Goal: Transaction & Acquisition: Purchase product/service

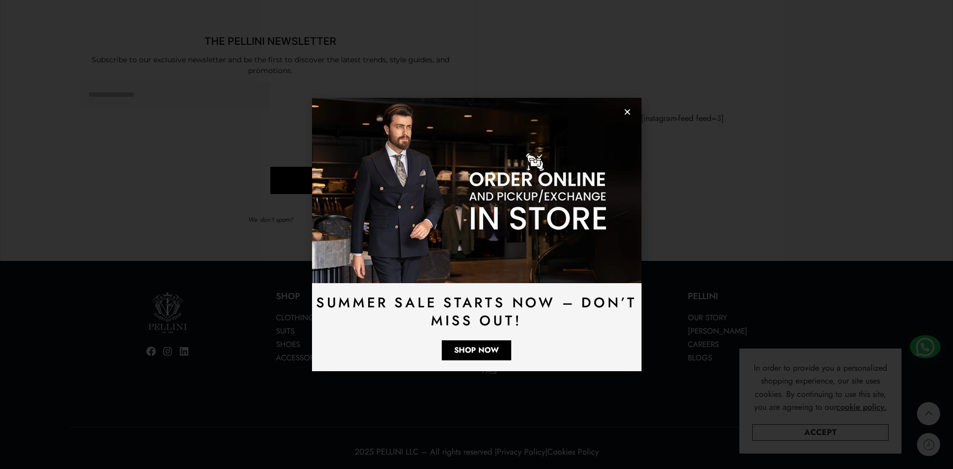
scroll to position [3037, 0]
click at [628, 112] on icon "Close" at bounding box center [627, 112] width 8 height 8
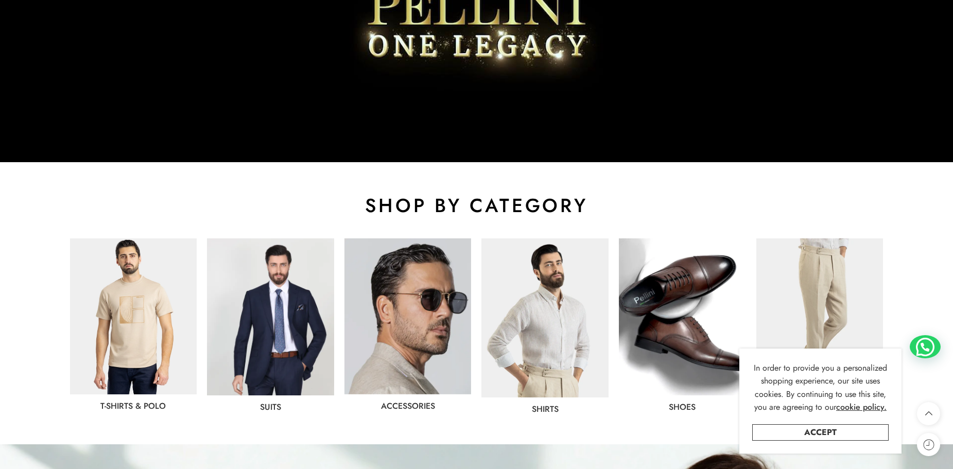
scroll to position [515, 0]
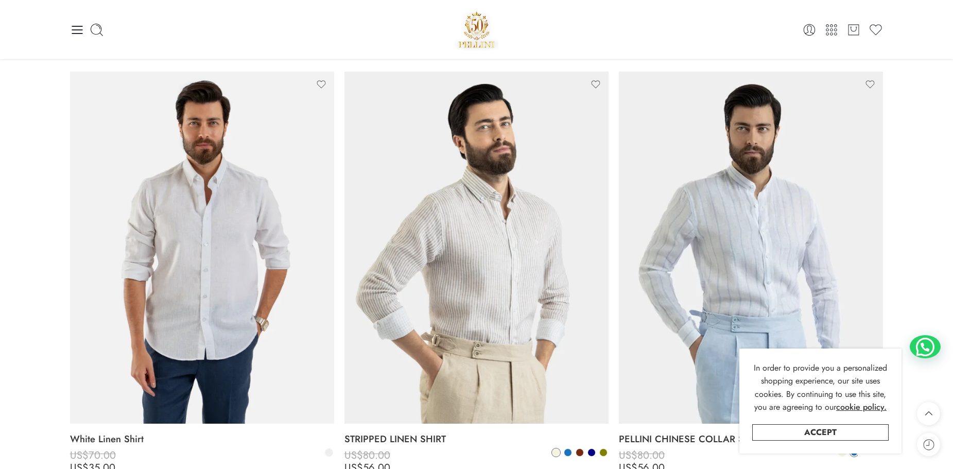
scroll to position [515, 0]
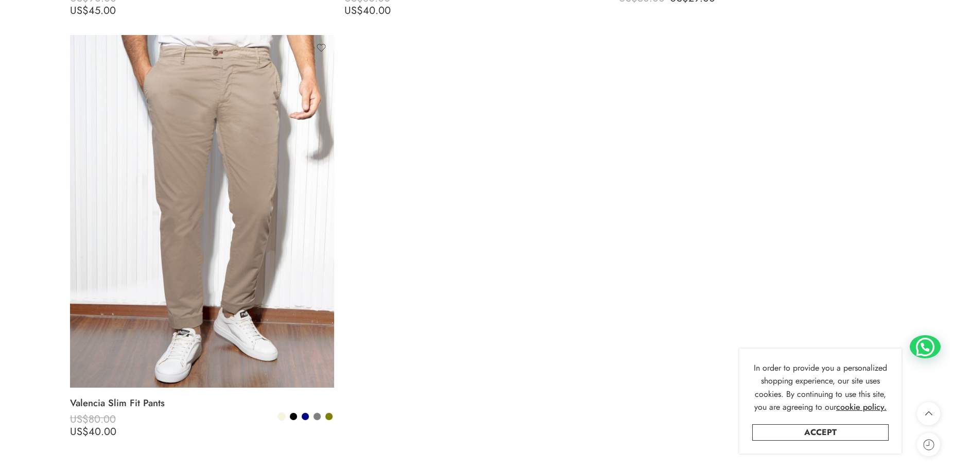
scroll to position [1853, 0]
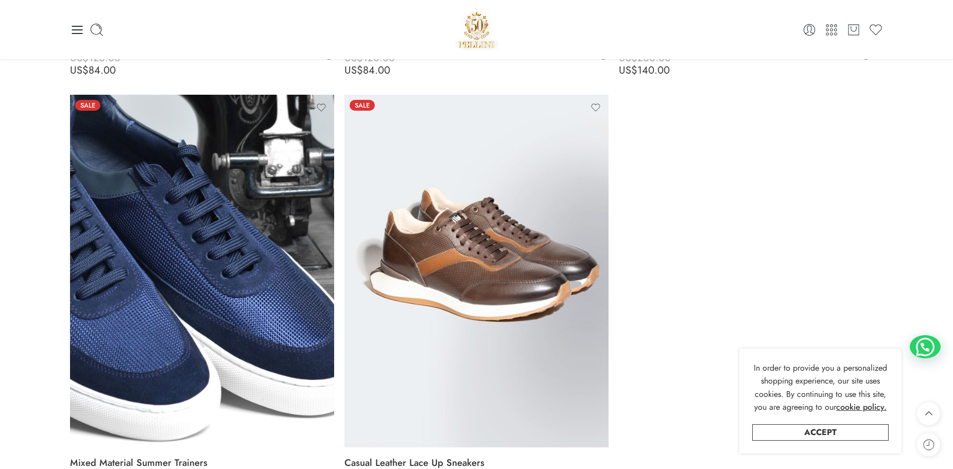
scroll to position [4684, 0]
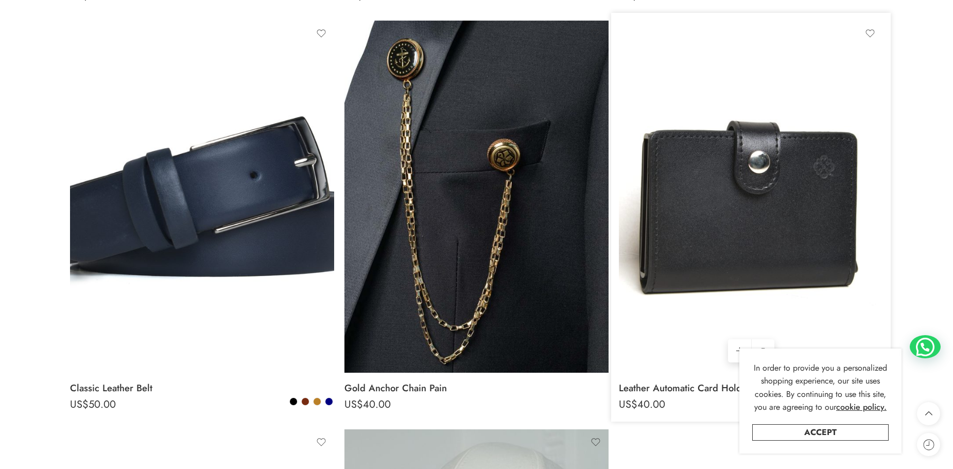
scroll to position [7576, 0]
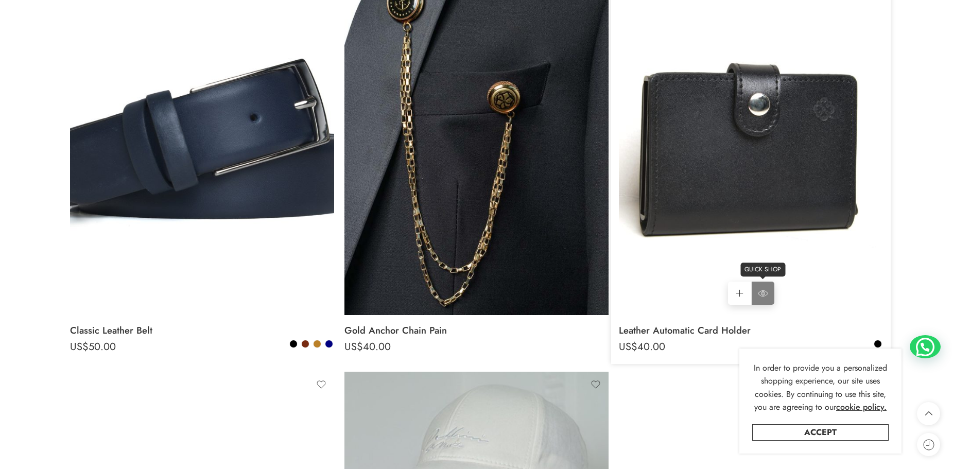
click at [759, 291] on icon at bounding box center [763, 293] width 10 height 19
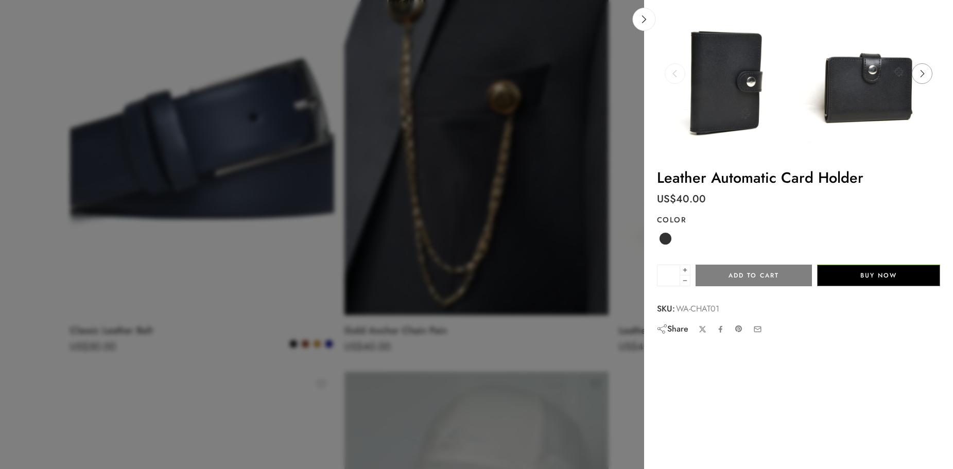
click at [921, 67] on icon at bounding box center [922, 73] width 20 height 21
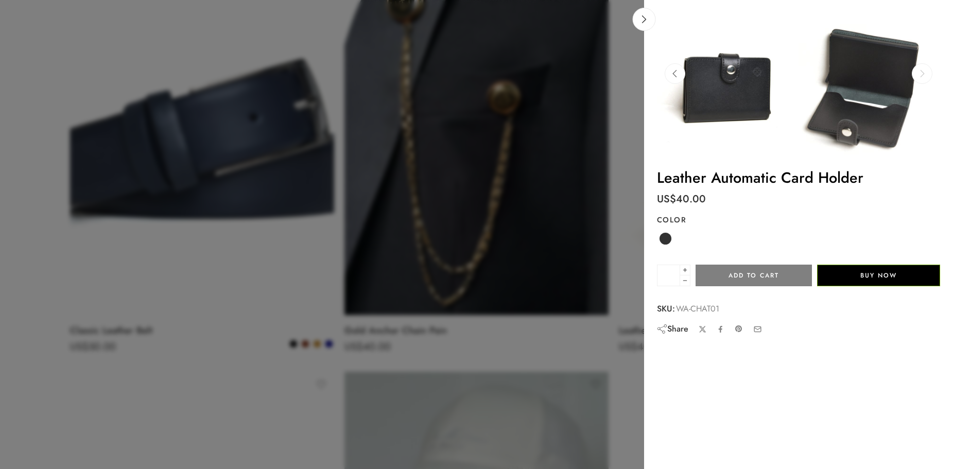
click at [923, 68] on icon at bounding box center [922, 73] width 20 height 21
click at [924, 69] on icon at bounding box center [922, 73] width 20 height 21
click at [636, 11] on link at bounding box center [644, 19] width 23 height 23
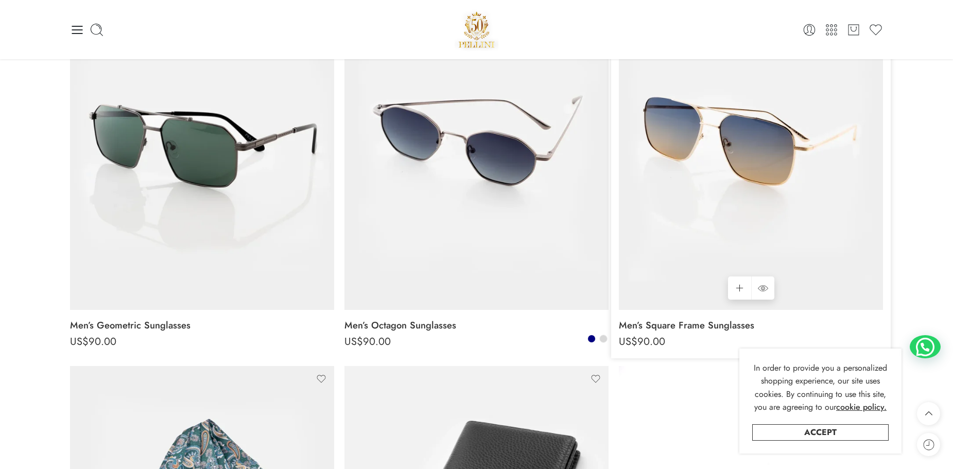
scroll to position [628, 0]
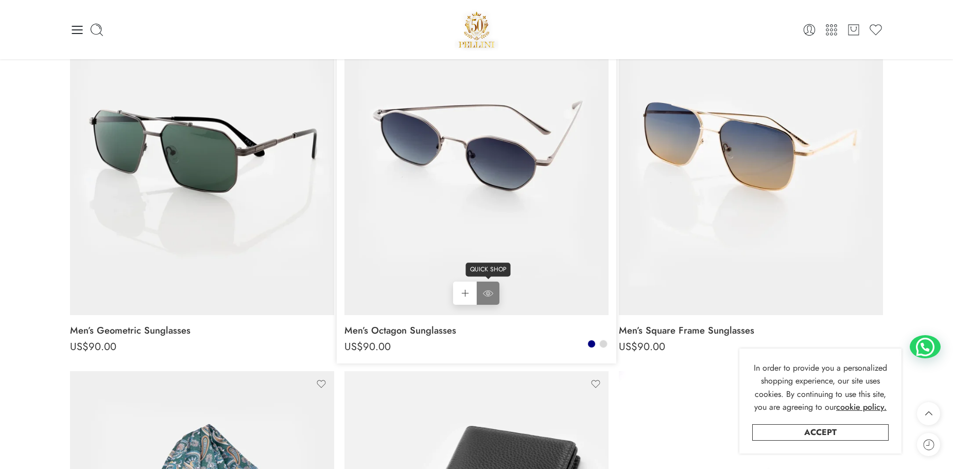
click at [488, 293] on icon at bounding box center [488, 293] width 10 height 19
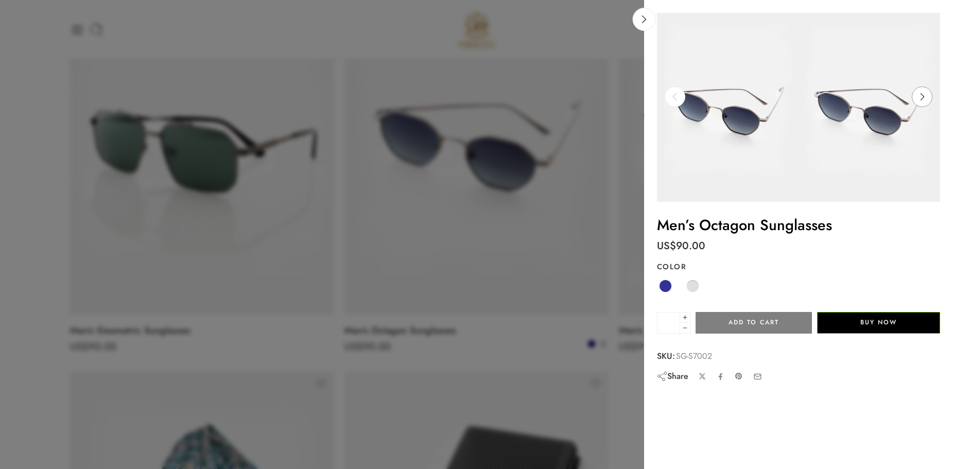
click at [920, 96] on icon at bounding box center [922, 96] width 20 height 21
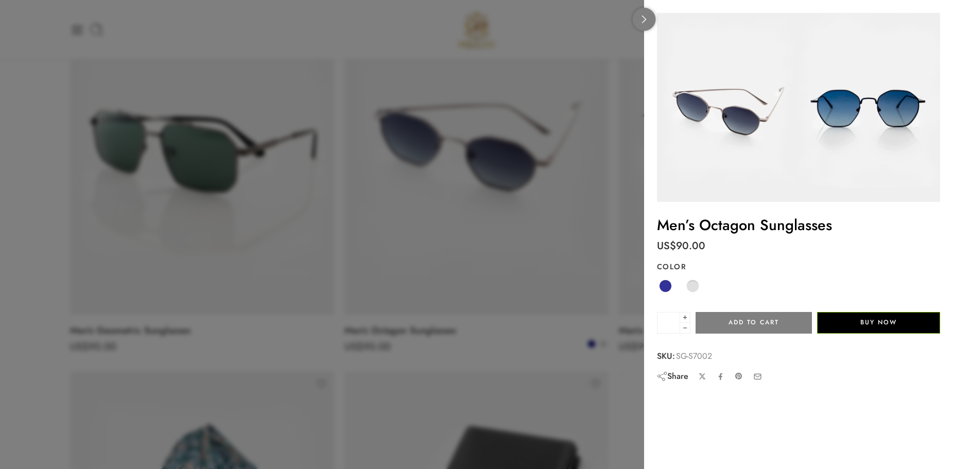
click at [645, 14] on link at bounding box center [644, 19] width 23 height 23
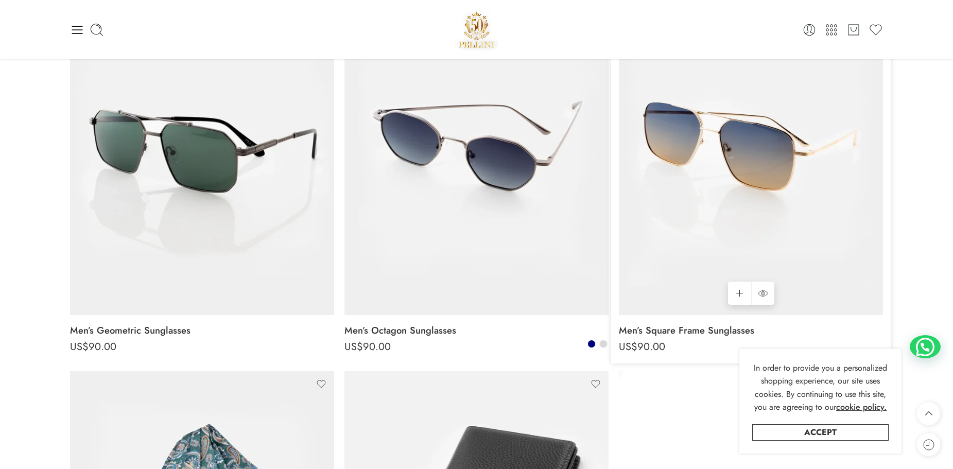
click at [751, 168] on img at bounding box center [751, 139] width 264 height 352
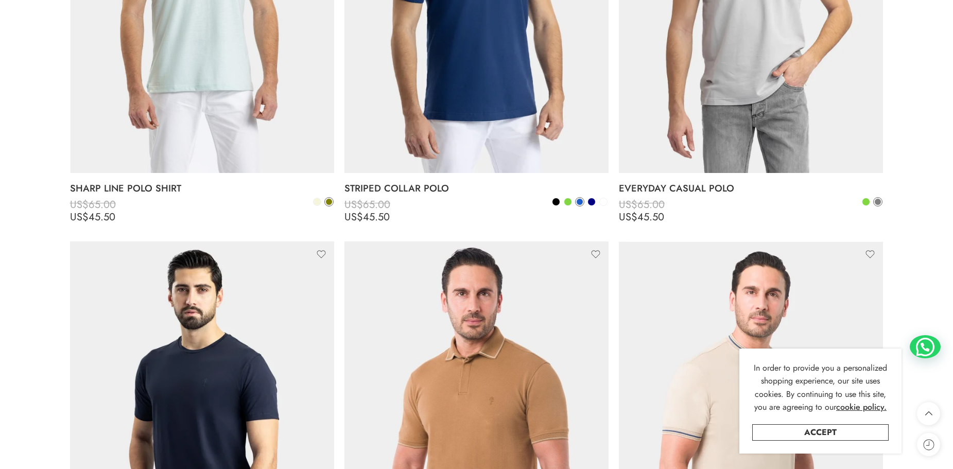
scroll to position [2213, 0]
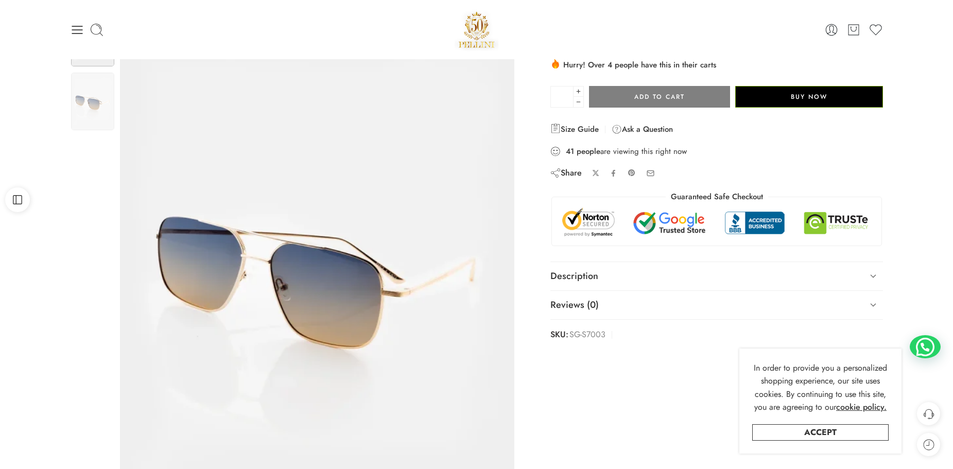
scroll to position [103, 0]
